Goal: Task Accomplishment & Management: Manage account settings

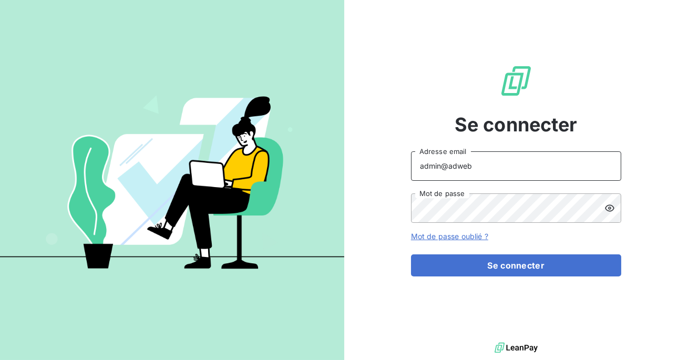
click at [503, 175] on input "admin@adweb" at bounding box center [516, 165] width 210 height 29
type input "admin@sonatelfixe"
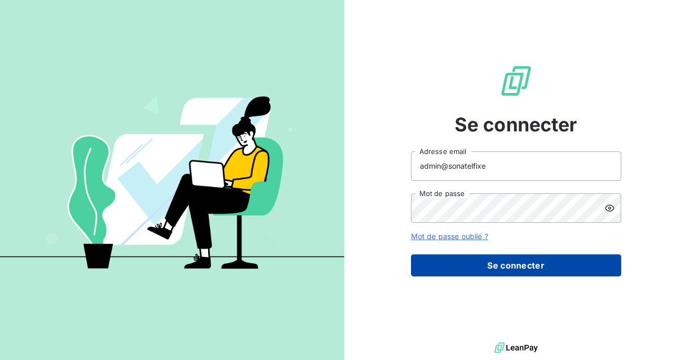
click at [499, 262] on button "Se connecter" at bounding box center [516, 265] width 210 height 22
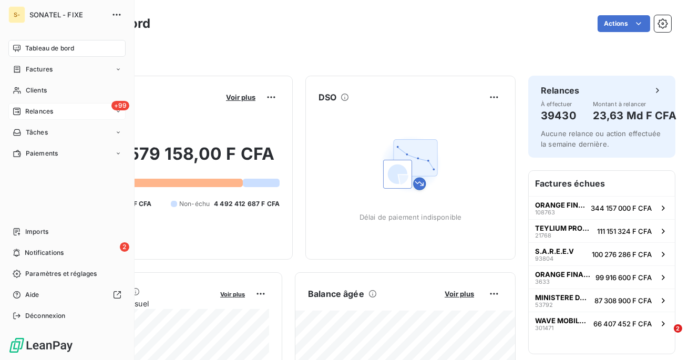
click at [43, 107] on span "Relances" at bounding box center [39, 111] width 28 height 9
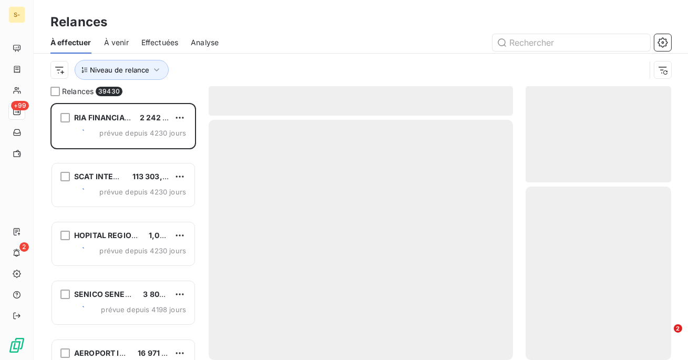
scroll to position [257, 146]
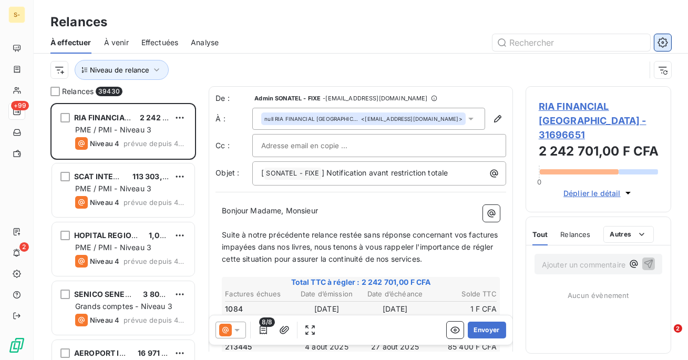
click at [666, 43] on icon "button" at bounding box center [663, 42] width 11 height 11
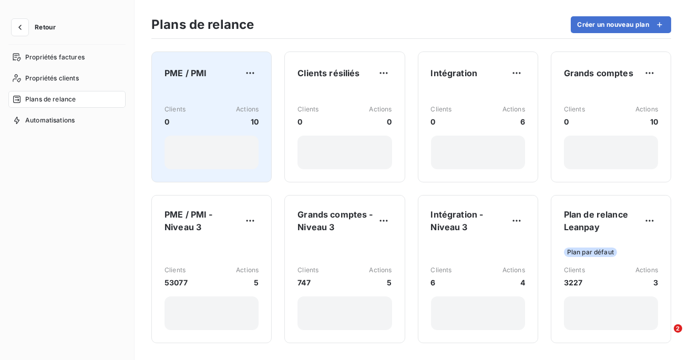
click at [226, 111] on div "Clients 0 Actions 10" at bounding box center [212, 116] width 94 height 23
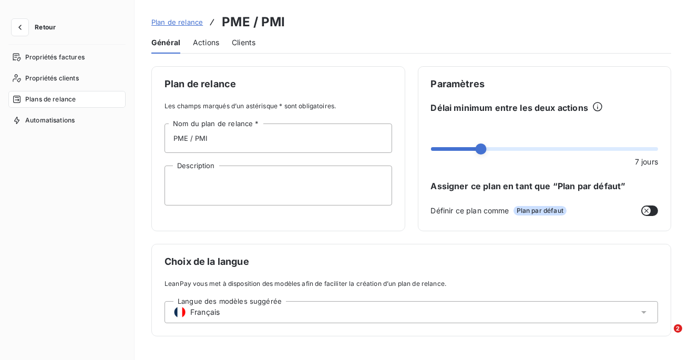
click at [203, 43] on span "Actions" at bounding box center [206, 42] width 26 height 11
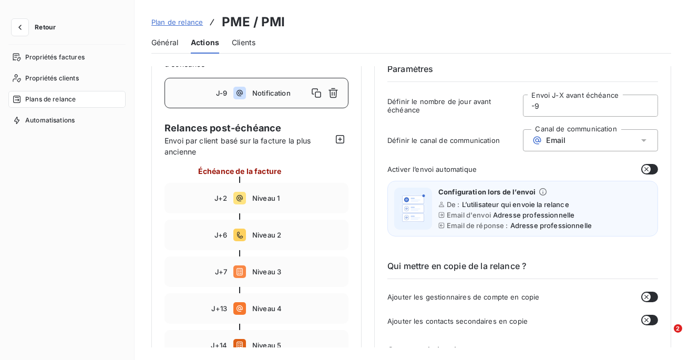
scroll to position [52, 0]
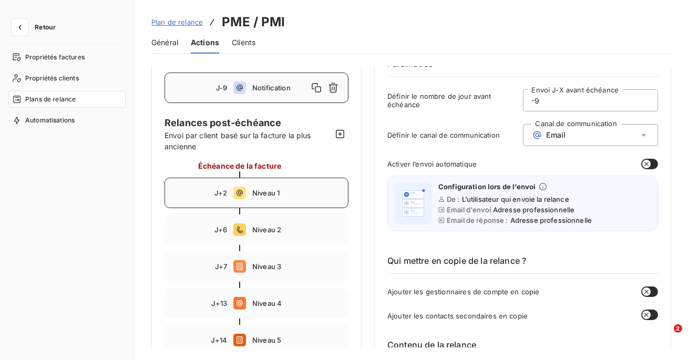
click at [294, 186] on div "J+2 Niveau 1" at bounding box center [257, 193] width 184 height 30
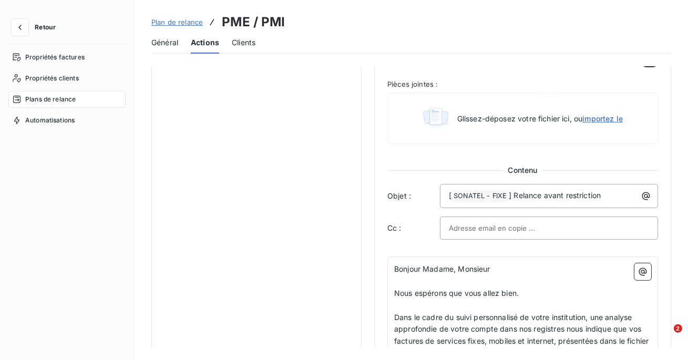
scroll to position [538, 0]
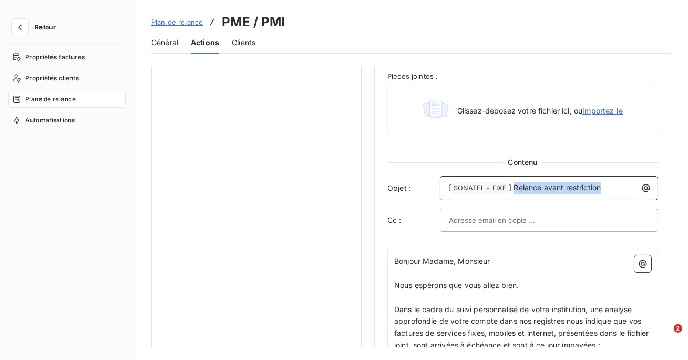
drag, startPoint x: 608, startPoint y: 186, endPoint x: 514, endPoint y: 181, distance: 94.2
click at [514, 182] on p "[ SONATEL - FIXE ﻿ ] Relance avant restriction" at bounding box center [552, 188] width 206 height 13
copy span "Relance avant restriction"
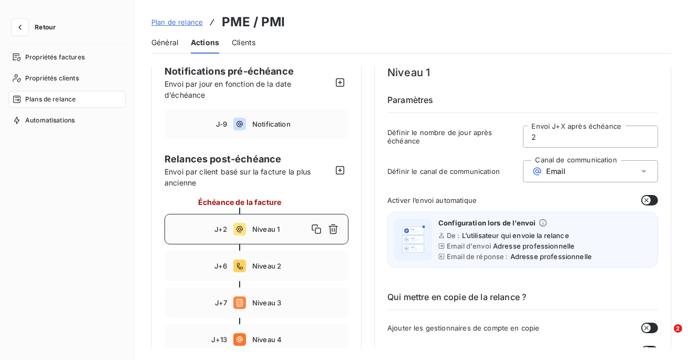
scroll to position [0, 0]
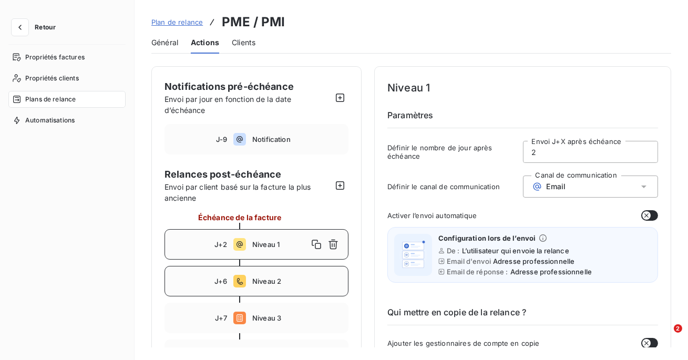
click at [270, 278] on span "Niveau 2" at bounding box center [296, 281] width 89 height 8
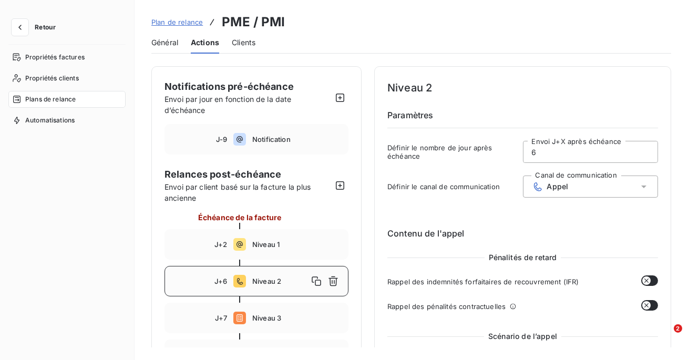
scroll to position [219, 0]
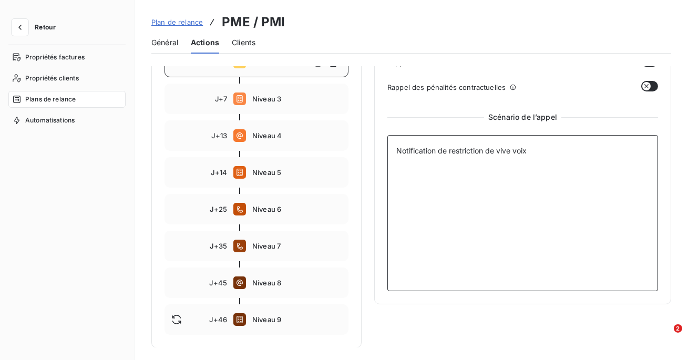
drag, startPoint x: 528, startPoint y: 152, endPoint x: 392, endPoint y: 151, distance: 136.7
click at [392, 151] on textarea "Notification de restriction de vive voix" at bounding box center [522, 213] width 271 height 156
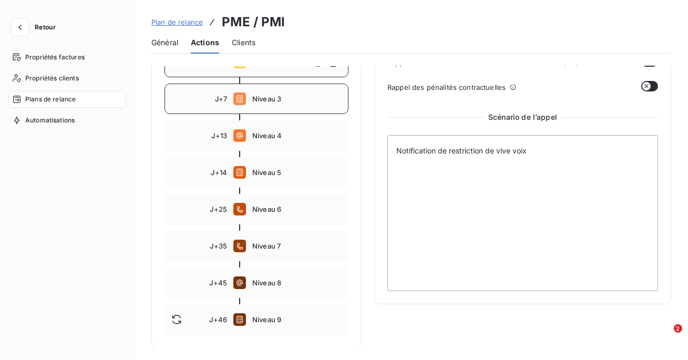
click at [280, 107] on div "J+7 Niveau 3" at bounding box center [257, 99] width 184 height 30
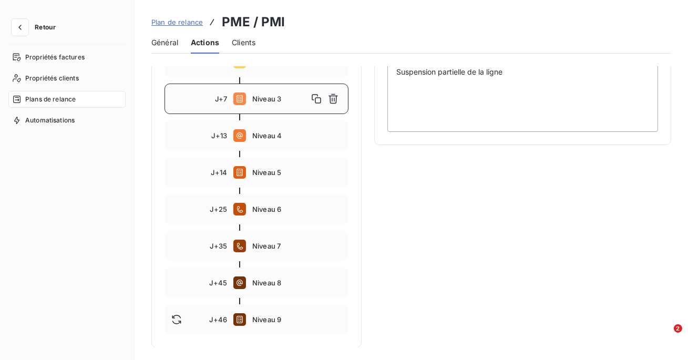
scroll to position [158, 0]
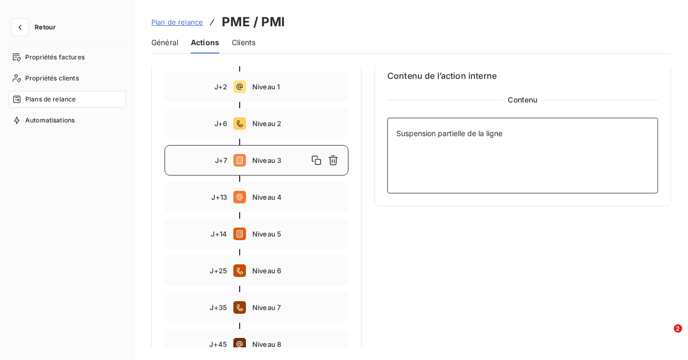
drag, startPoint x: 511, startPoint y: 130, endPoint x: 393, endPoint y: 134, distance: 117.8
click at [393, 134] on textarea "Suspension partielle de la ligne" at bounding box center [522, 156] width 271 height 76
click at [275, 193] on span "Niveau 4" at bounding box center [296, 197] width 89 height 8
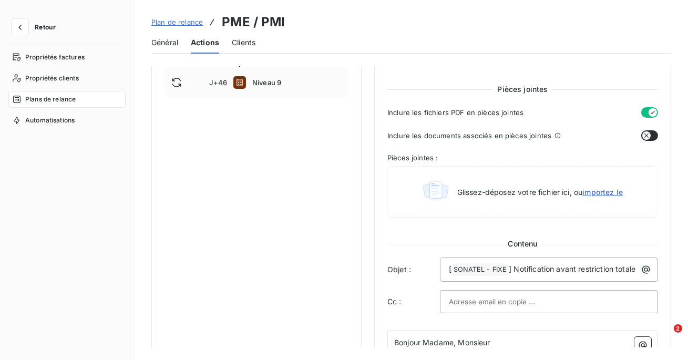
scroll to position [461, 0]
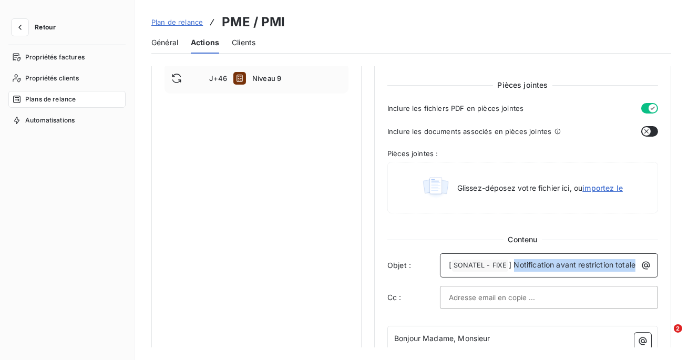
drag, startPoint x: 504, startPoint y: 275, endPoint x: 514, endPoint y: 263, distance: 15.7
click at [514, 263] on p "[ SONATEL - FIXE ﻿ ] Notification avant restriction totale" at bounding box center [552, 265] width 206 height 13
copy span "Notification avant restriction totale"
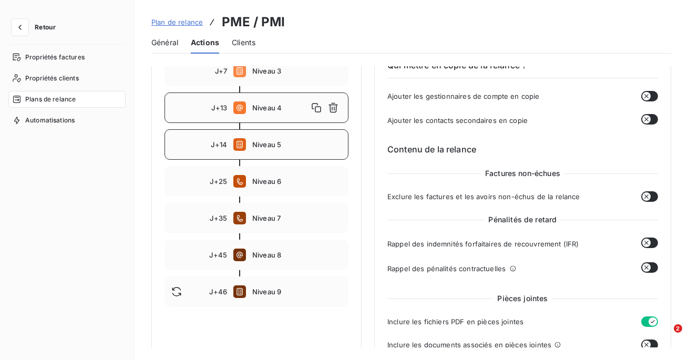
click at [271, 142] on span "Niveau 5" at bounding box center [296, 144] width 89 height 8
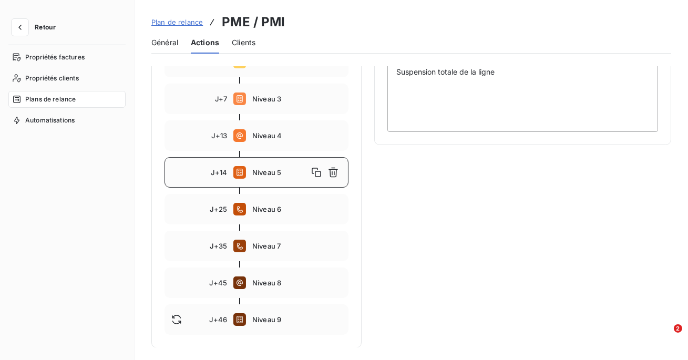
scroll to position [179, 0]
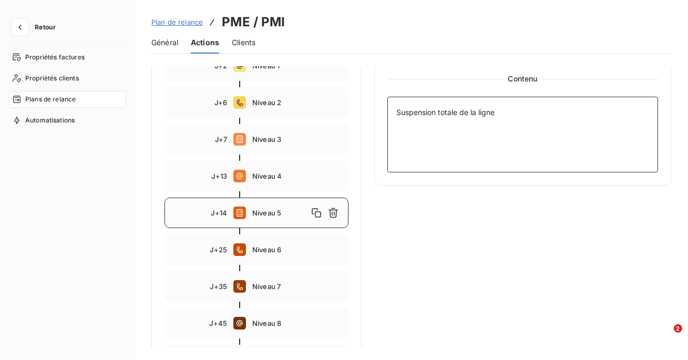
drag, startPoint x: 500, startPoint y: 113, endPoint x: 386, endPoint y: 109, distance: 114.1
click at [386, 109] on div "Niveau 5 Paramètres Définir le nombre de jour après échéance 14 Envoi J+X après…" at bounding box center [522, 36] width 297 height 298
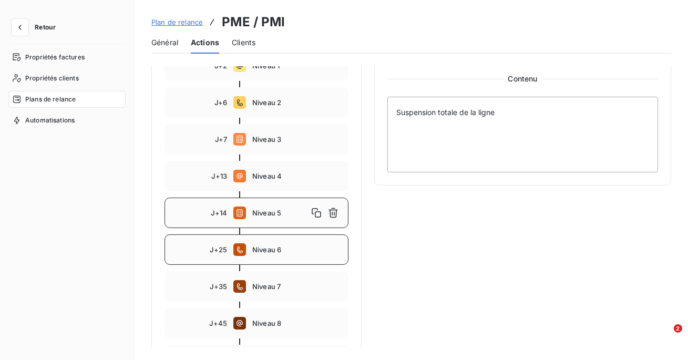
click at [284, 245] on div "J+25 Niveau 6" at bounding box center [257, 249] width 184 height 30
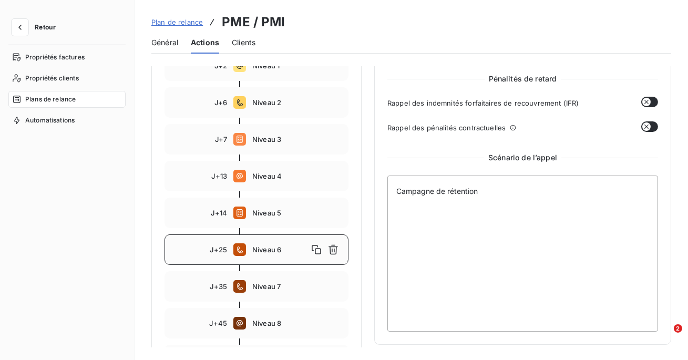
scroll to position [184, 0]
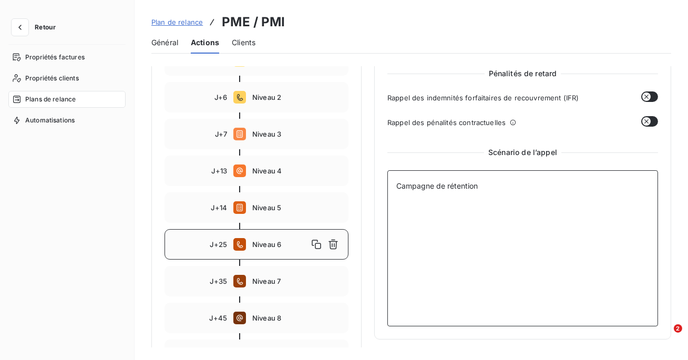
drag, startPoint x: 483, startPoint y: 189, endPoint x: 395, endPoint y: 189, distance: 87.3
click at [395, 189] on textarea "Campagne de rétention" at bounding box center [522, 248] width 271 height 156
click at [290, 281] on span "Niveau 7" at bounding box center [296, 281] width 89 height 8
type input "35"
type textarea "Campagne de rétention : - pourquoi le client ne paie pas ? - possibilité d'éche…"
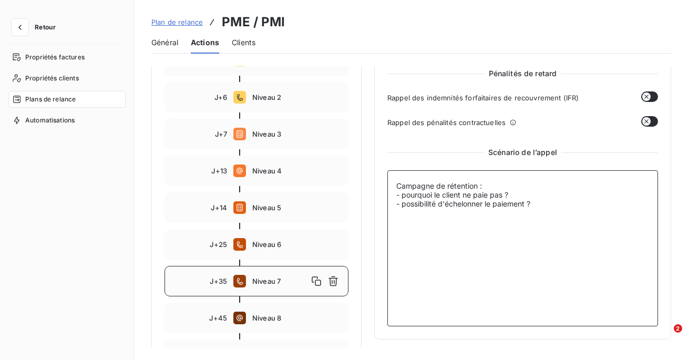
drag, startPoint x: 540, startPoint y: 203, endPoint x: 393, endPoint y: 180, distance: 149.5
click at [393, 180] on textarea "Campagne de rétention : - pourquoi le client ne paie pas ? - possibilité d'éche…" at bounding box center [522, 248] width 271 height 156
click at [280, 329] on div "J+45 Niveau 8" at bounding box center [257, 318] width 184 height 30
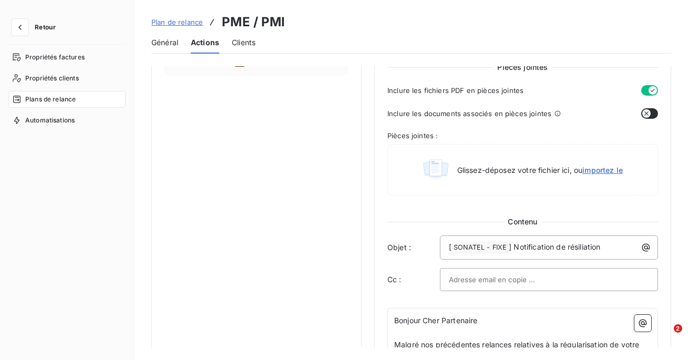
scroll to position [489, 0]
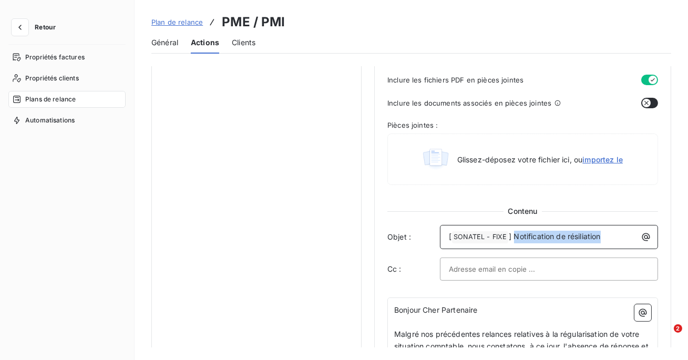
drag, startPoint x: 602, startPoint y: 236, endPoint x: 515, endPoint y: 238, distance: 87.3
click at [515, 238] on p "[ SONATEL - FIXE ﻿ ] Notification de résiliation" at bounding box center [552, 237] width 206 height 13
copy span "Notification de résiliation"
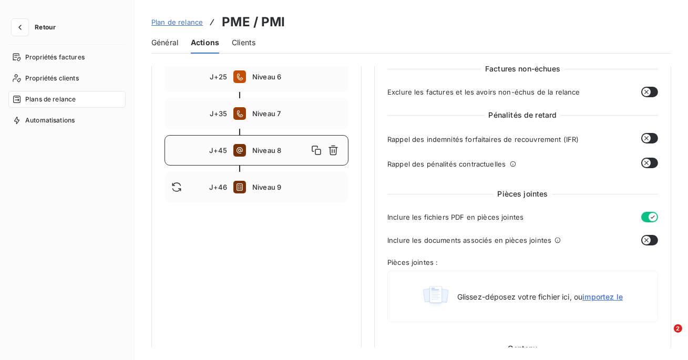
scroll to position [298, 0]
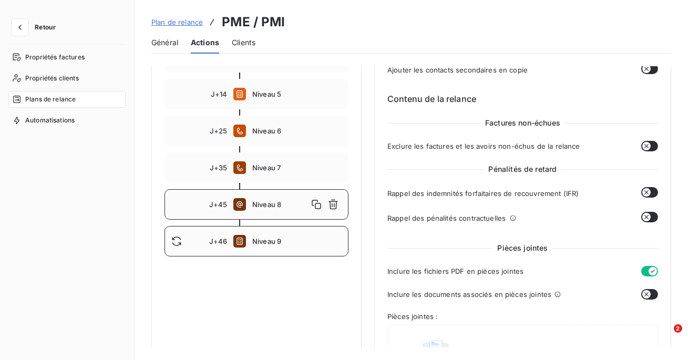
click at [275, 249] on div "J+46 Niveau 9" at bounding box center [257, 241] width 184 height 30
type input "46"
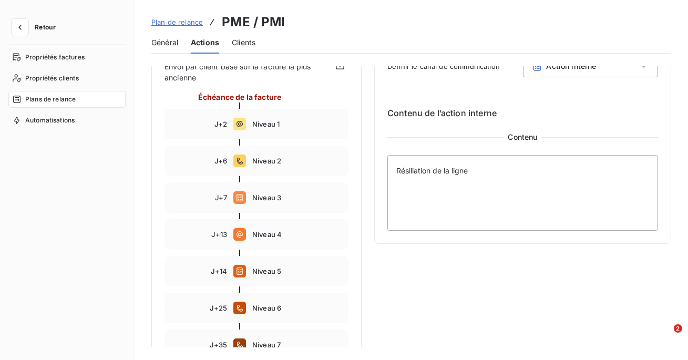
scroll to position [111, 0]
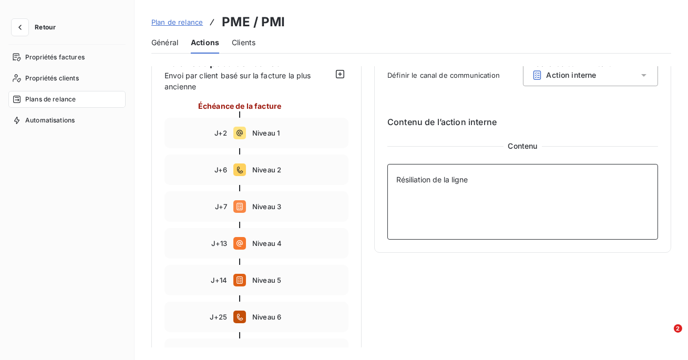
drag, startPoint x: 475, startPoint y: 177, endPoint x: 389, endPoint y: 179, distance: 85.7
click at [389, 179] on textarea "Résiliation de la ligne" at bounding box center [522, 202] width 271 height 76
